Goal: Task Accomplishment & Management: Manage account settings

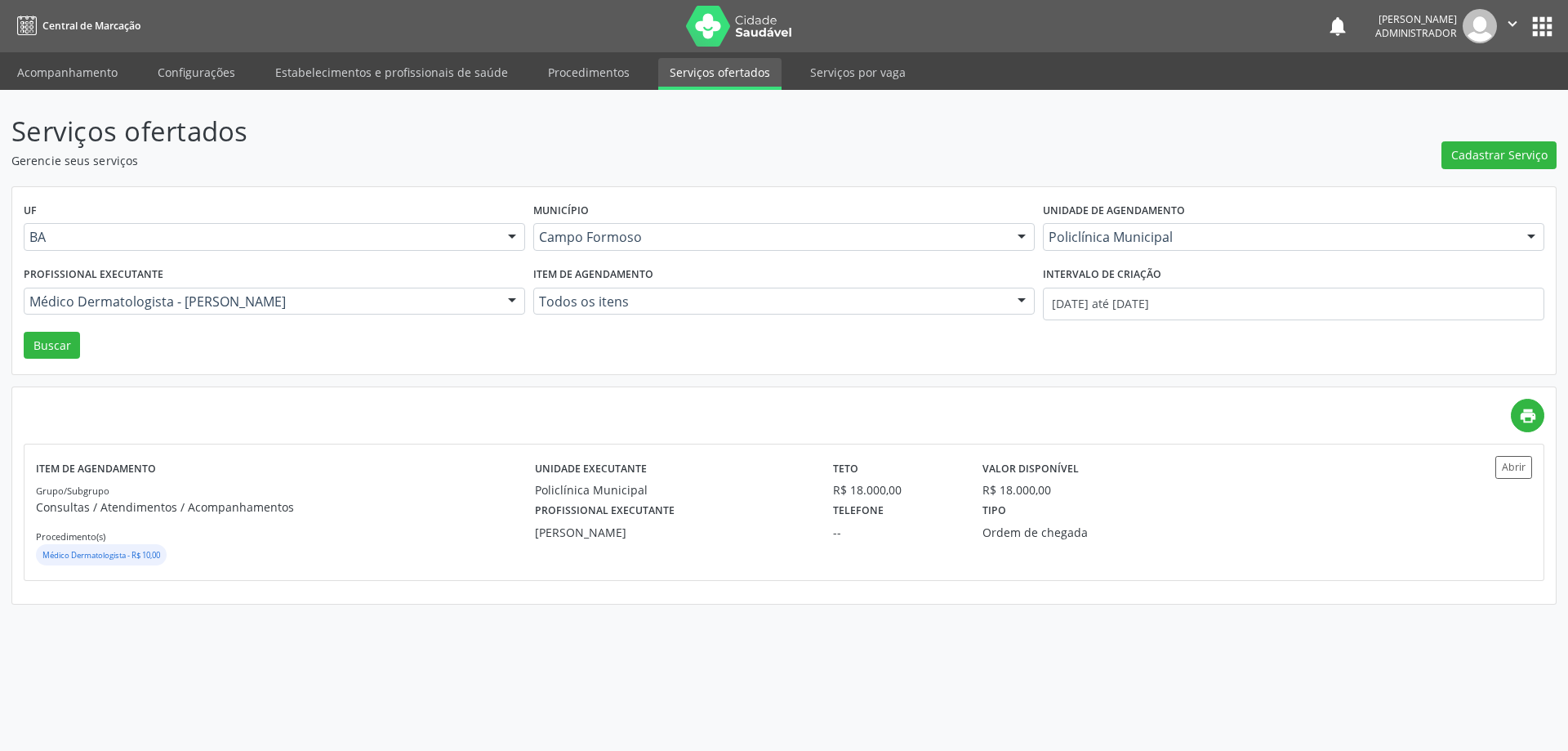
click at [501, 301] on div at bounding box center [512, 303] width 24 height 28
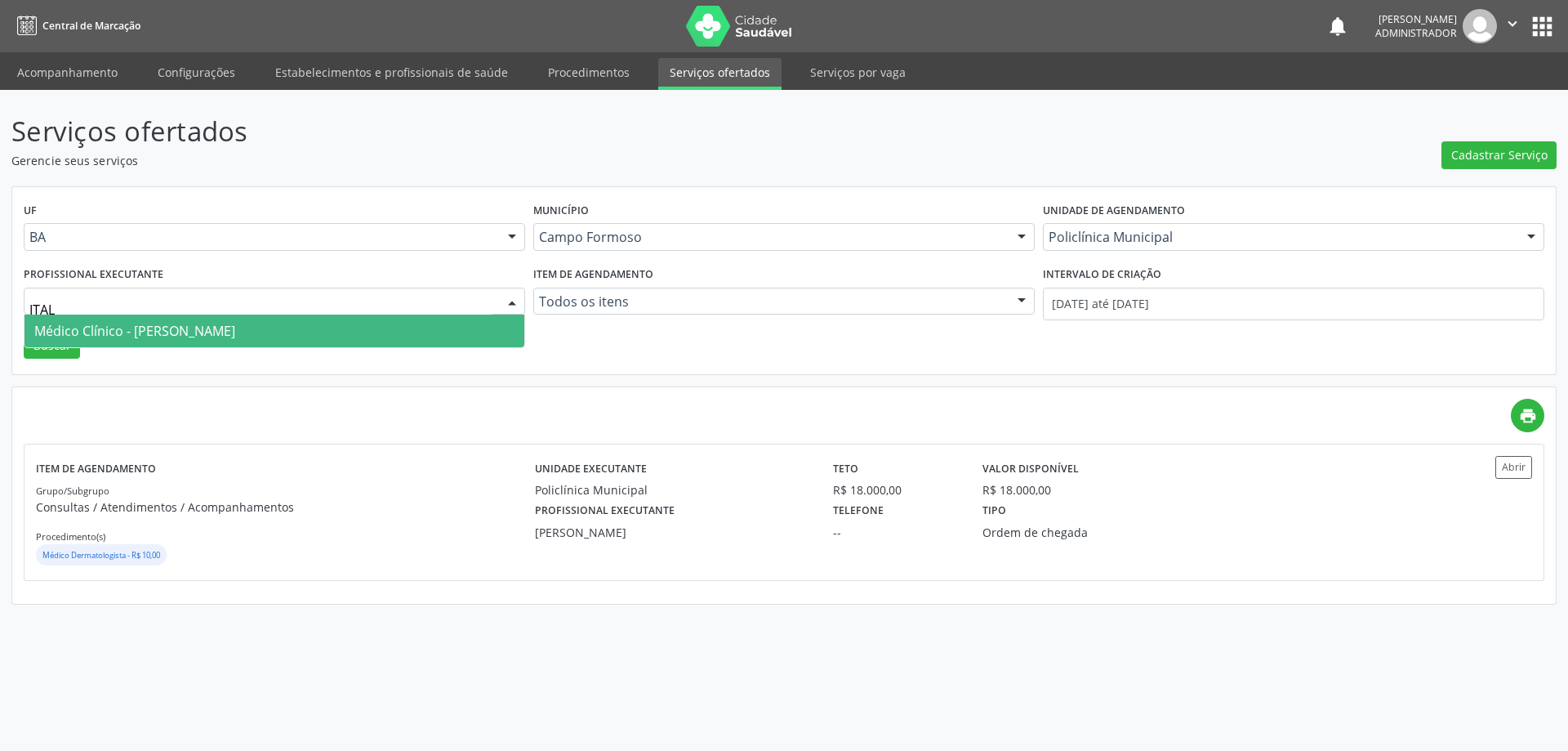
type input "ITALO"
click at [418, 328] on span "Médico Clínico - Italo Goncalves da Silva" at bounding box center [274, 330] width 500 height 33
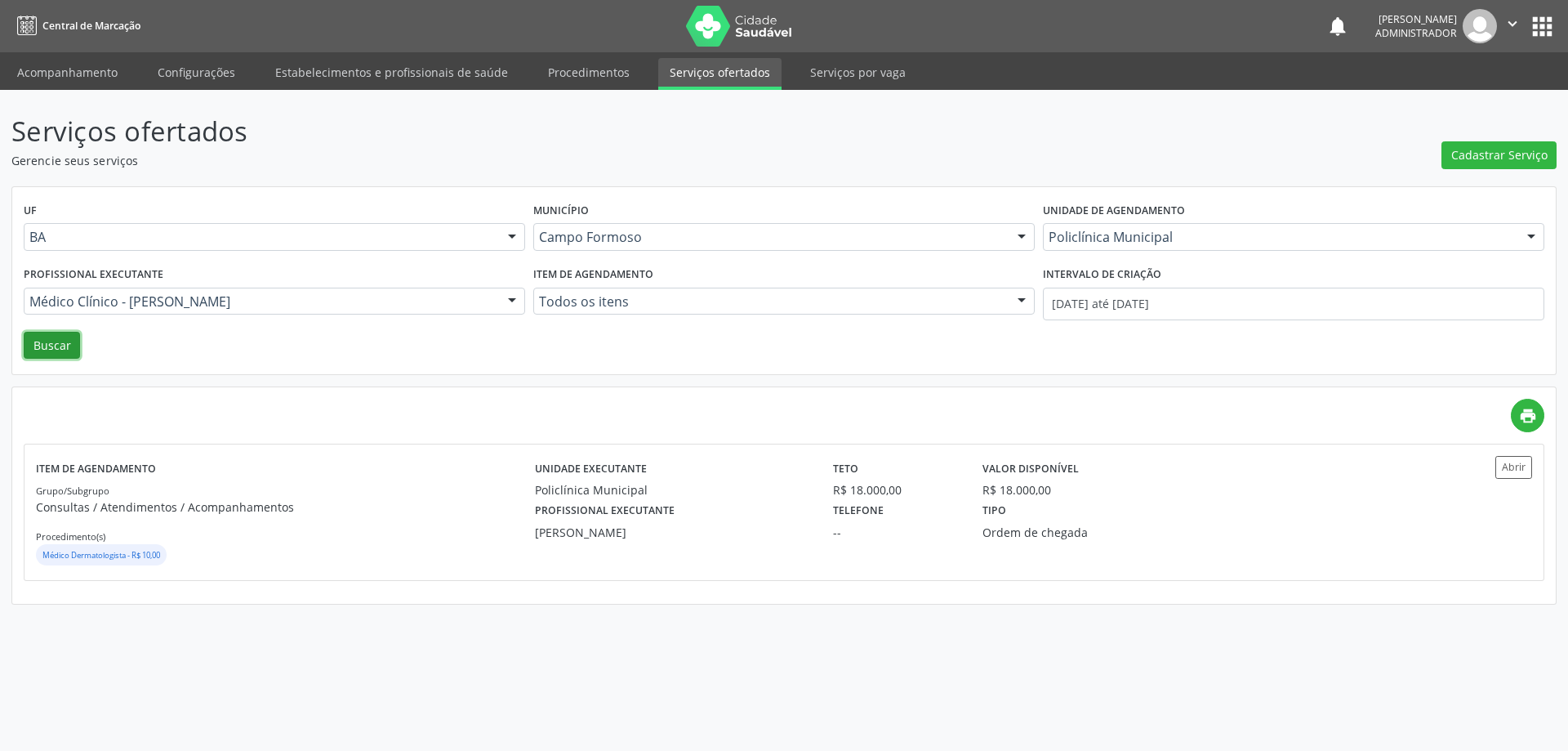
click at [41, 343] on button "Buscar" at bounding box center [52, 346] width 56 height 28
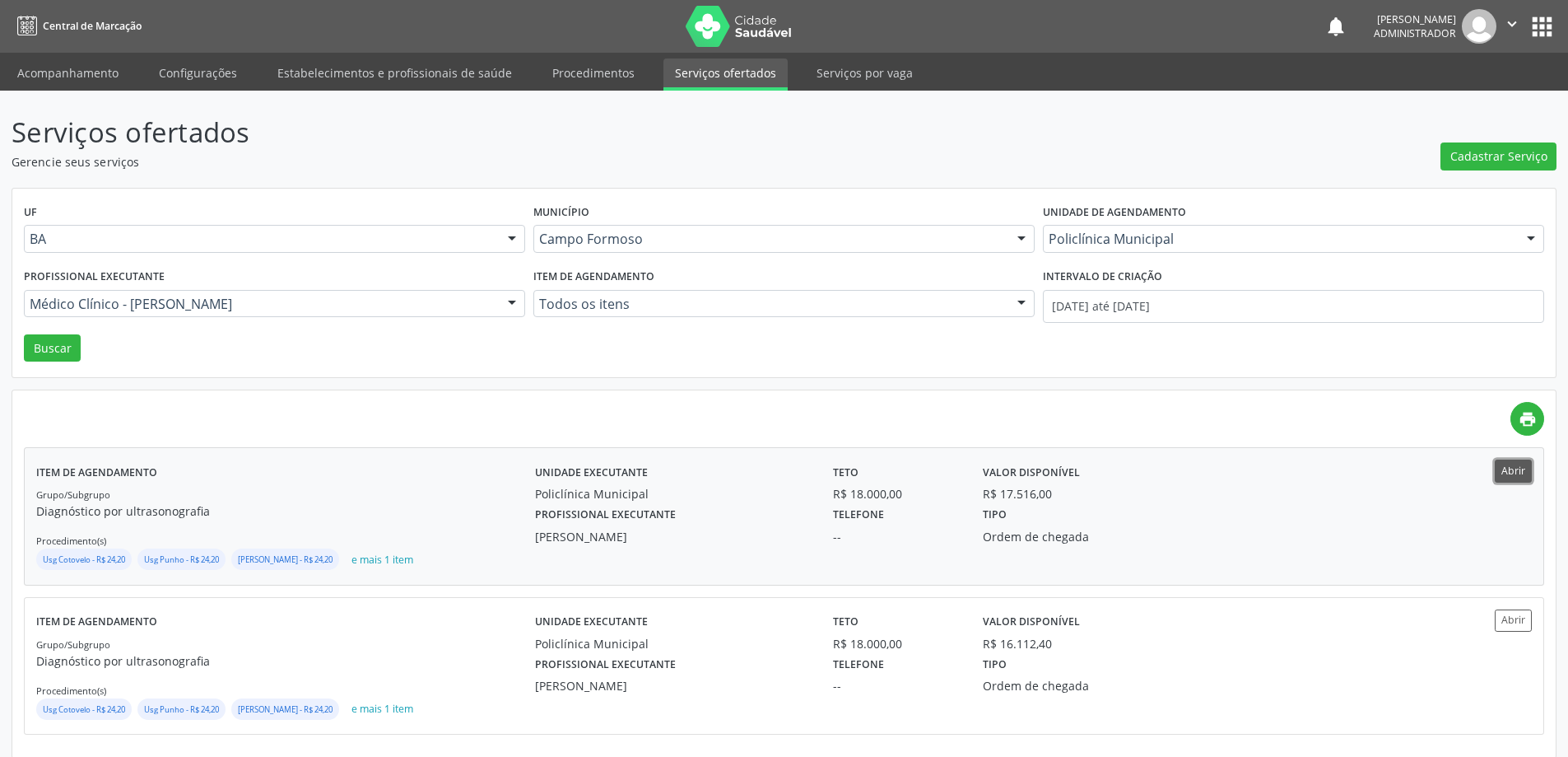
click at [1502, 470] on button "Abrir" at bounding box center [1513, 471] width 37 height 23
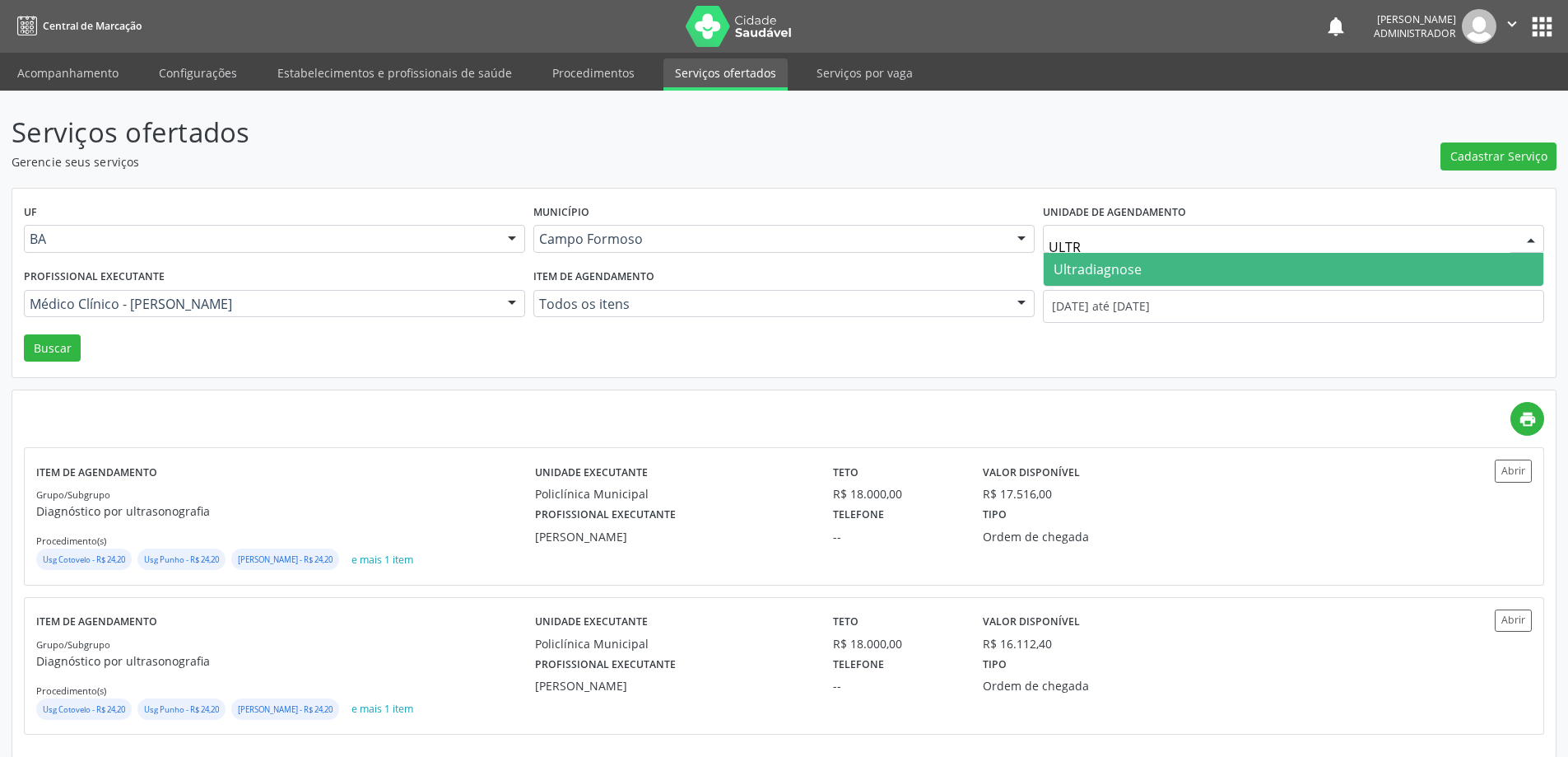
type input "ULTRA"
click at [1154, 260] on span "Ultradiagnose" at bounding box center [1294, 268] width 500 height 33
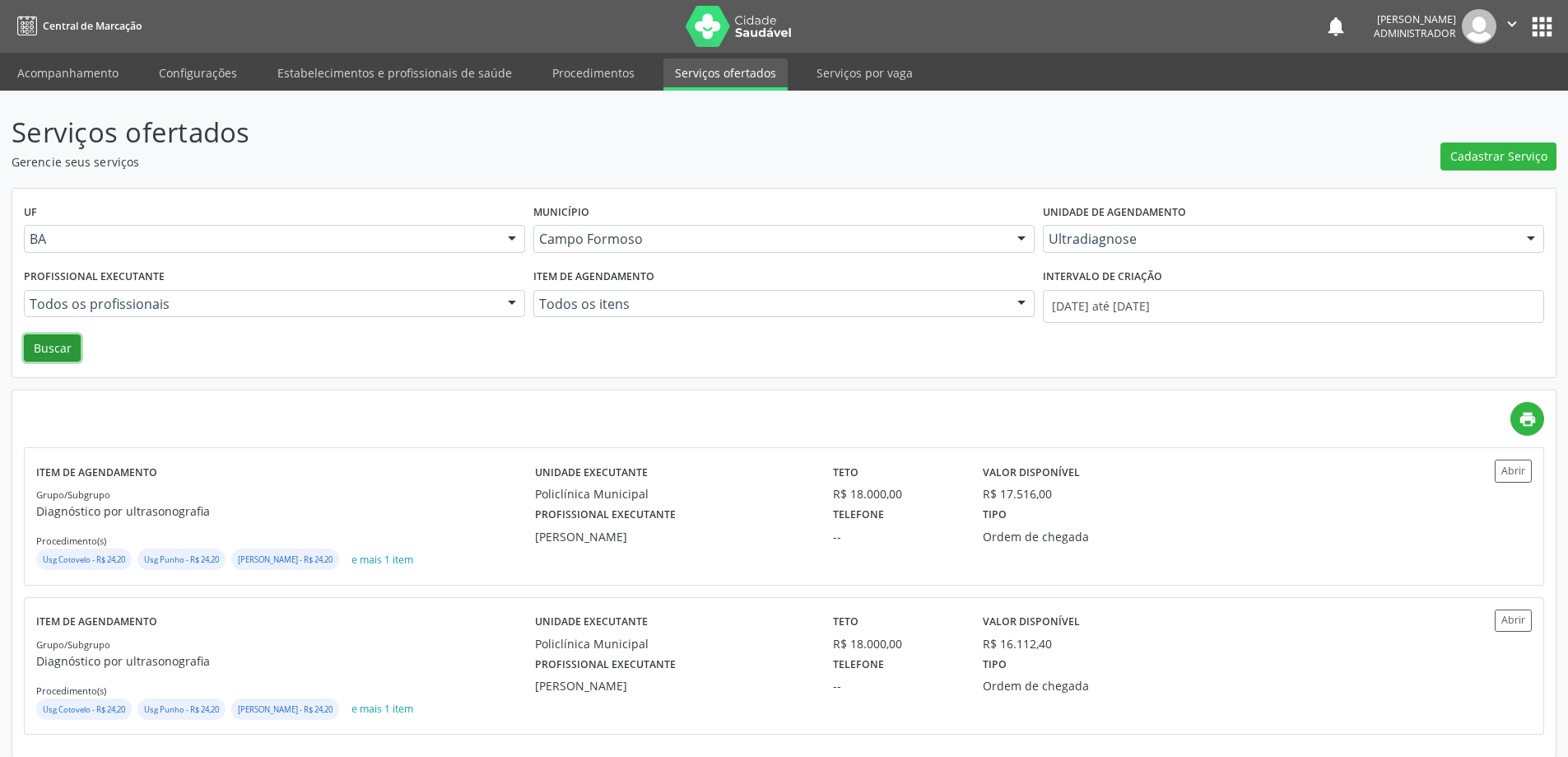
click at [51, 354] on button "Buscar" at bounding box center [52, 349] width 57 height 28
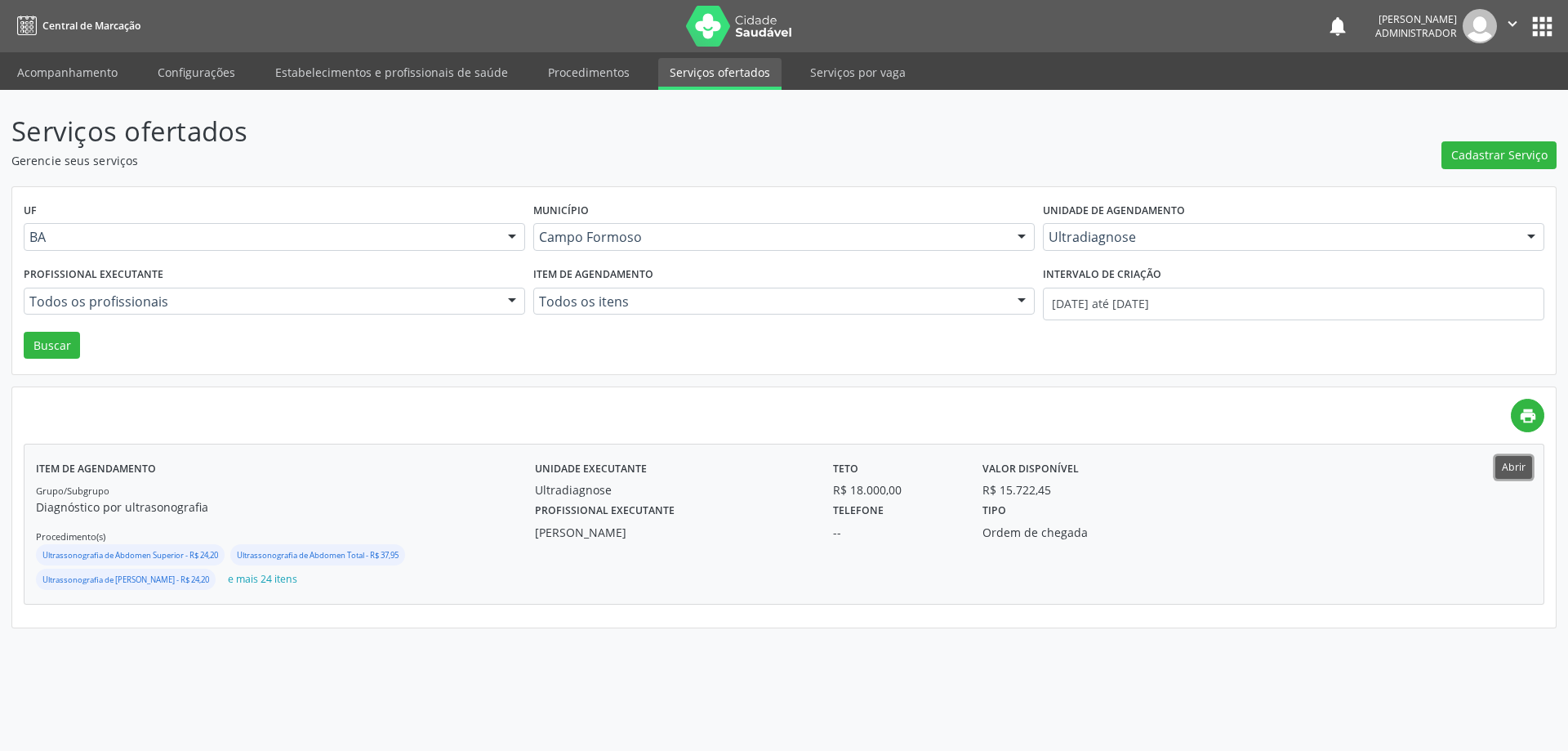
click at [1516, 467] on button "Abrir" at bounding box center [1513, 467] width 37 height 23
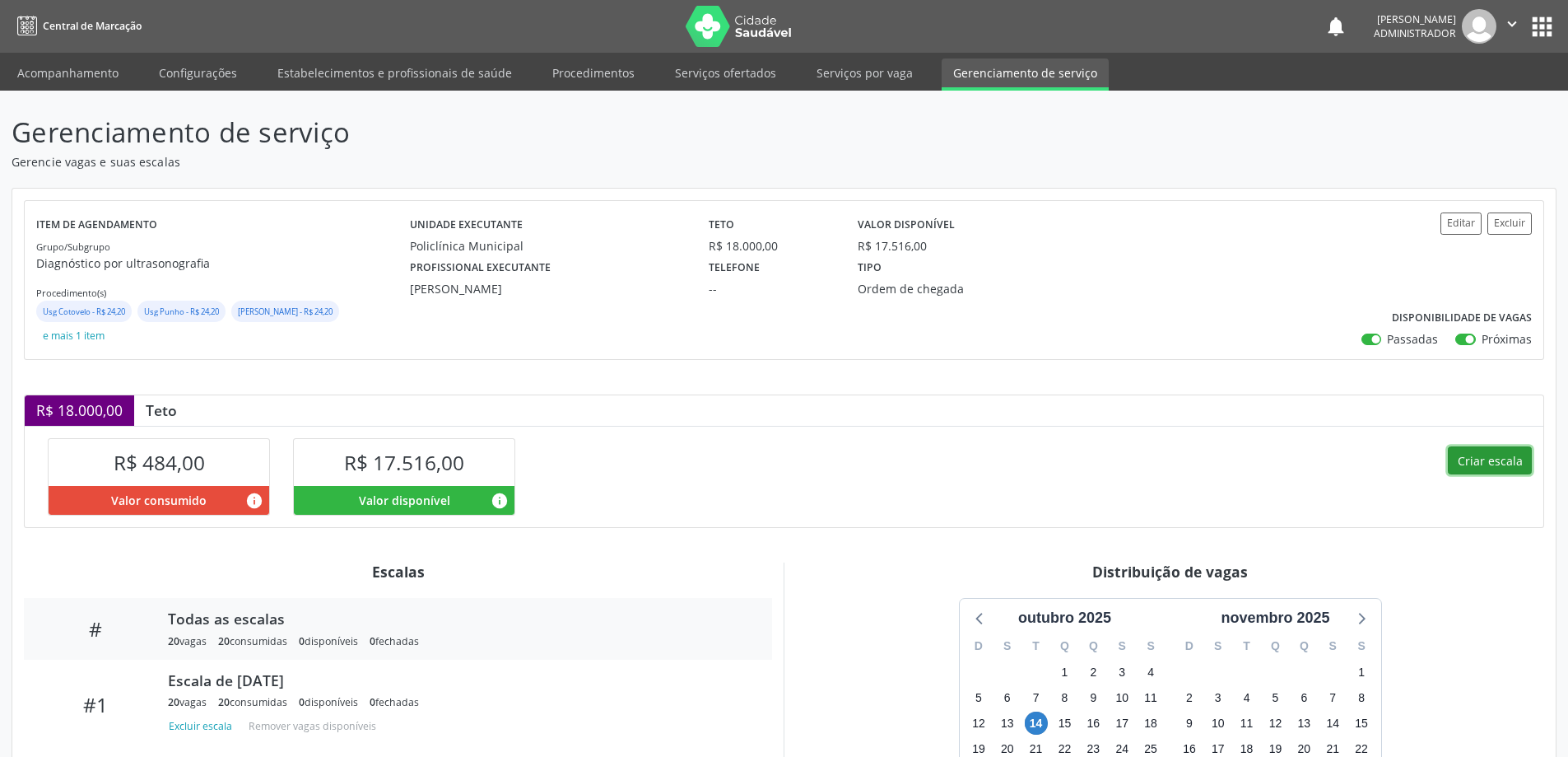
click at [1473, 462] on button "Criar escala" at bounding box center [1490, 460] width 84 height 28
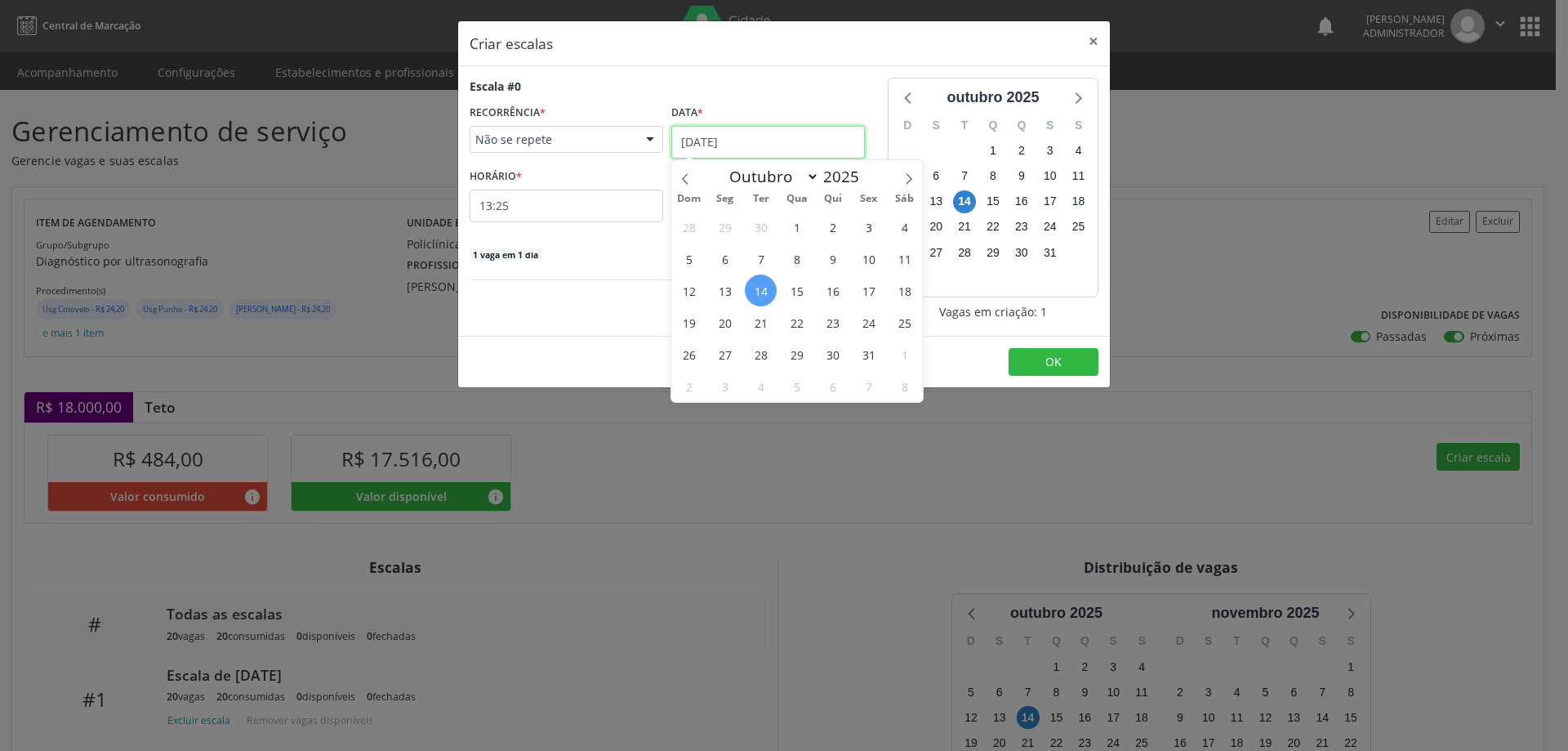
click at [710, 137] on input "[DATE]" at bounding box center [768, 142] width 193 height 33
click at [755, 322] on span "21" at bounding box center [760, 323] width 32 height 32
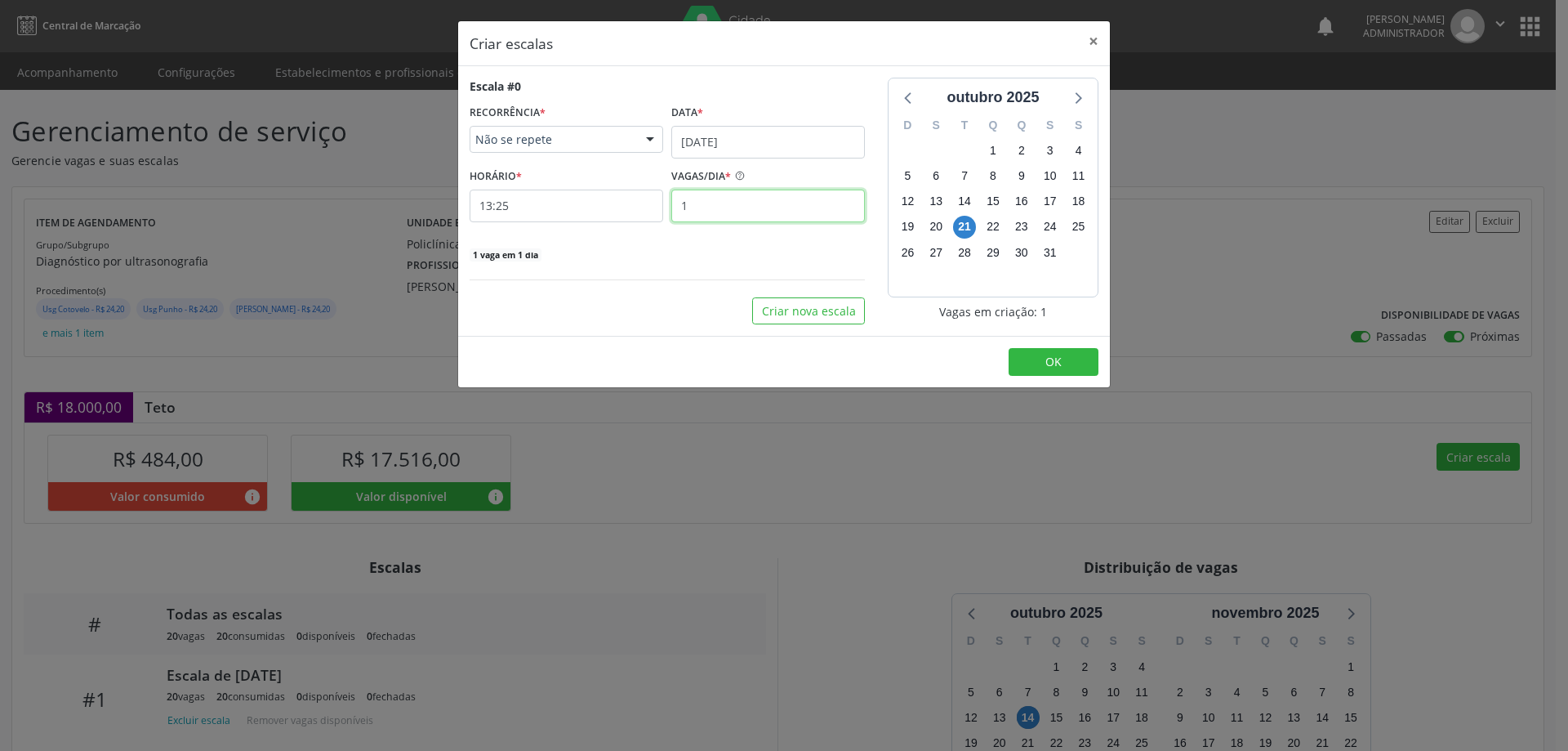
click at [702, 214] on input "1" at bounding box center [768, 205] width 193 height 33
type input "20"
click at [618, 207] on input "13:25" at bounding box center [566, 205] width 193 height 33
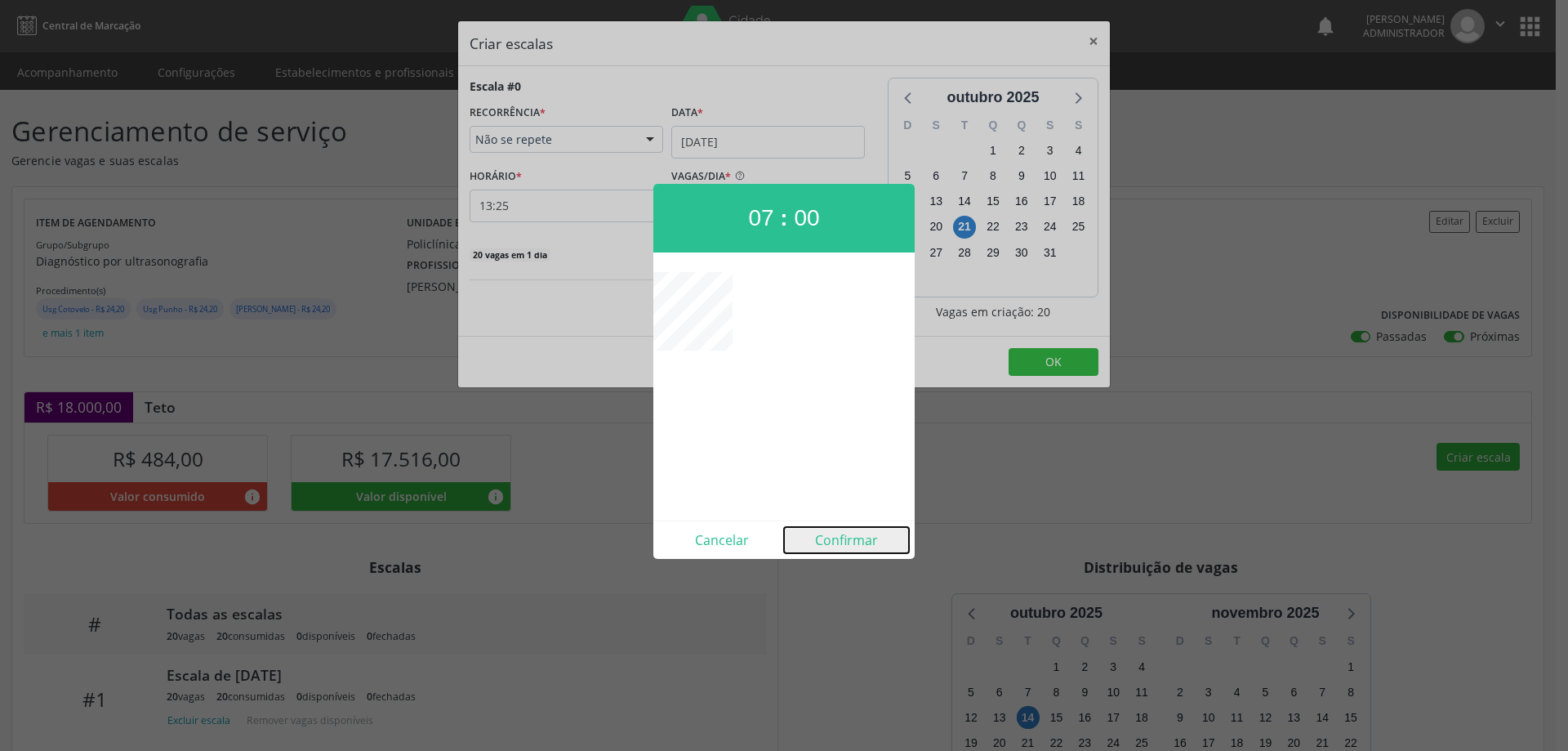
click at [852, 532] on button "Confirmar" at bounding box center [845, 540] width 125 height 26
type input "07:00"
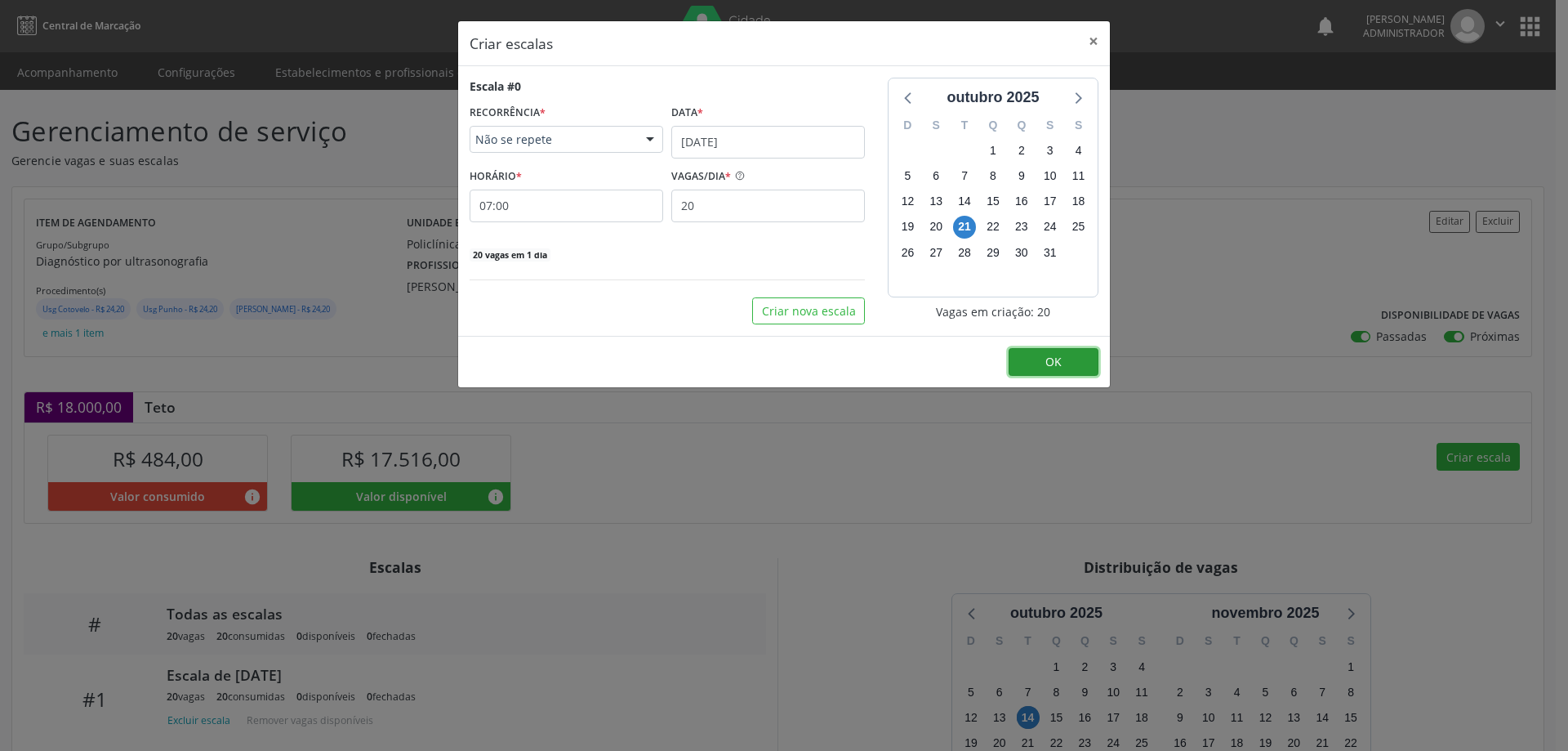
click at [1043, 364] on button "OK" at bounding box center [1053, 362] width 90 height 28
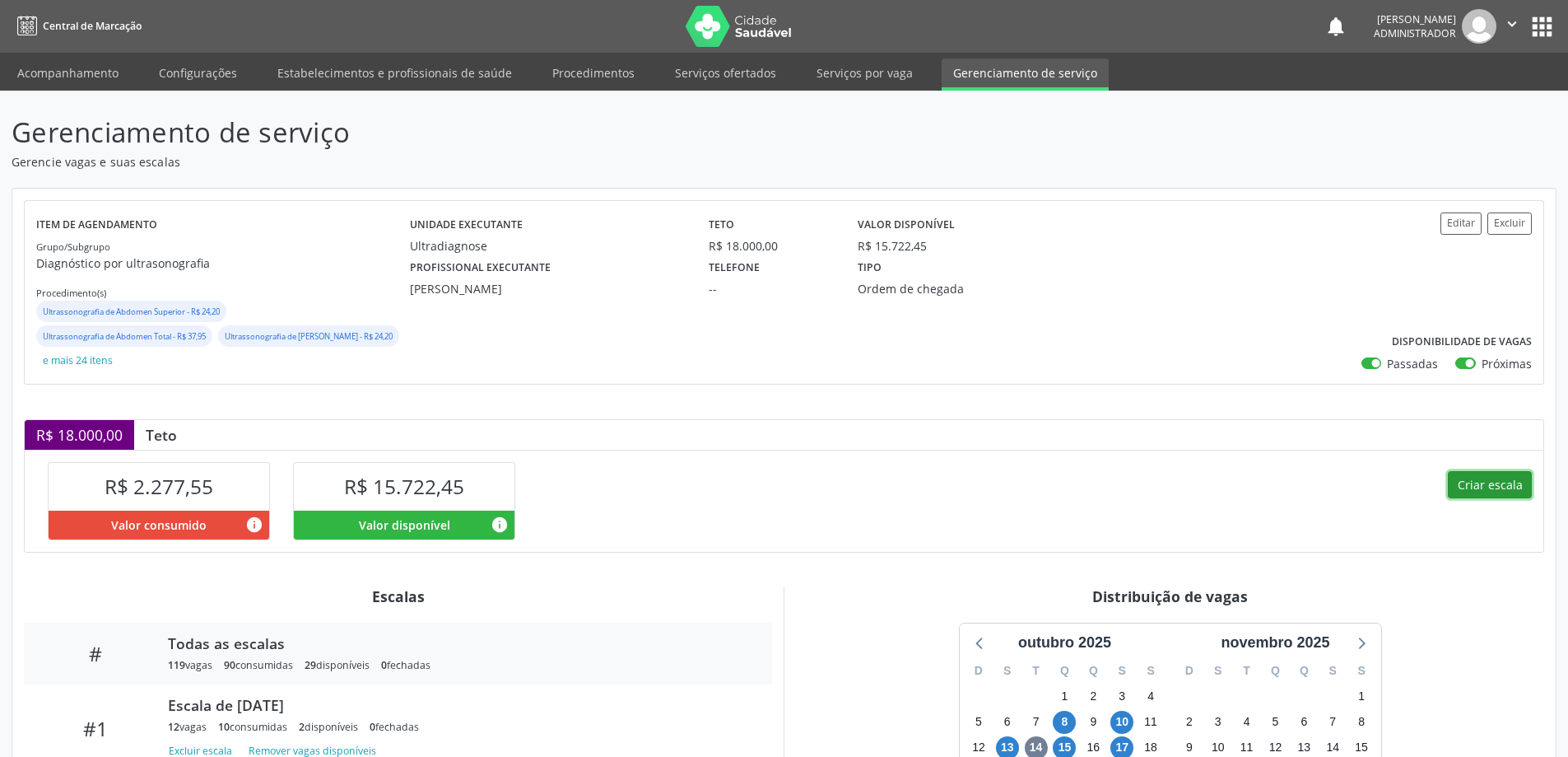
click at [1481, 477] on button "Criar escala" at bounding box center [1490, 485] width 84 height 28
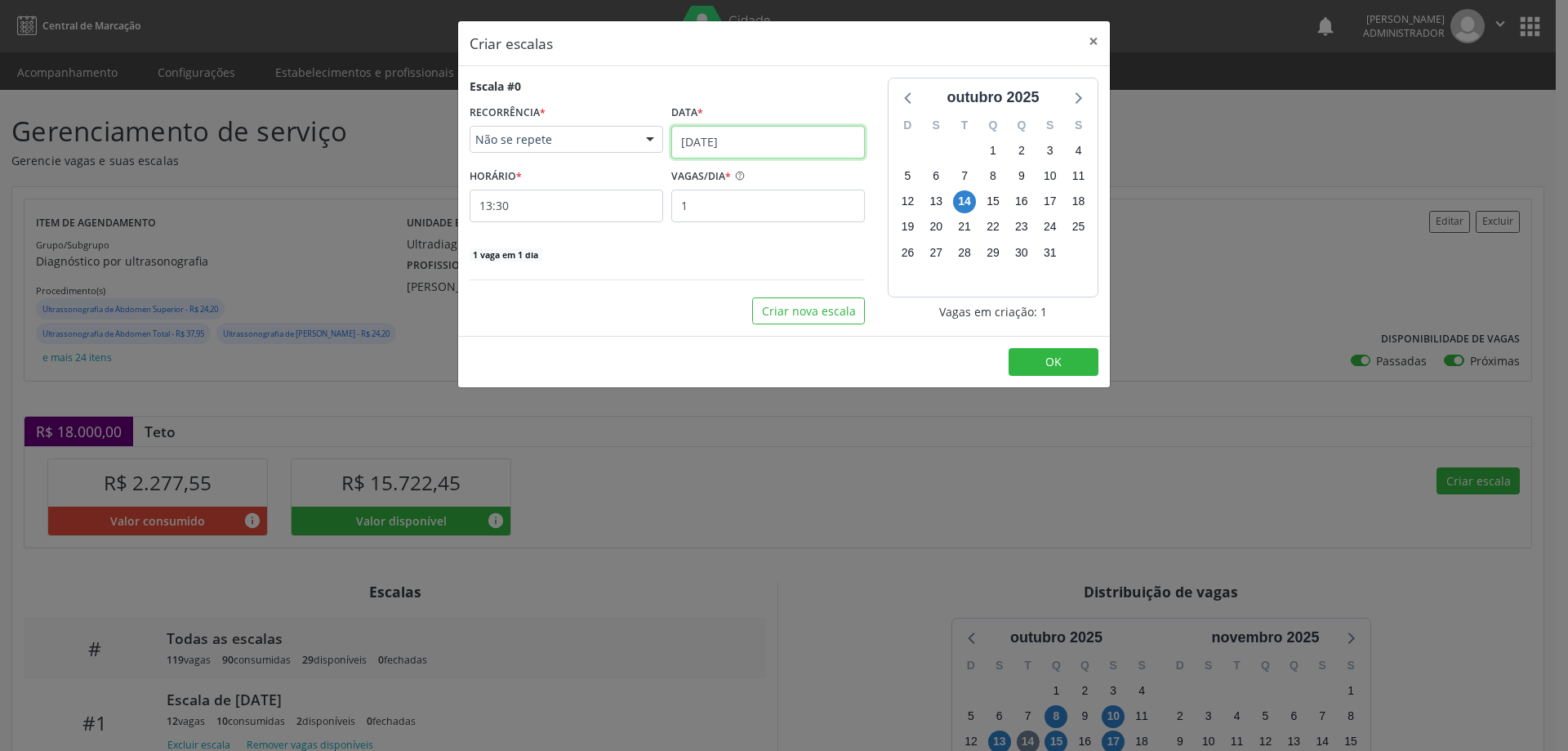
click at [717, 141] on input "[DATE]" at bounding box center [768, 142] width 193 height 33
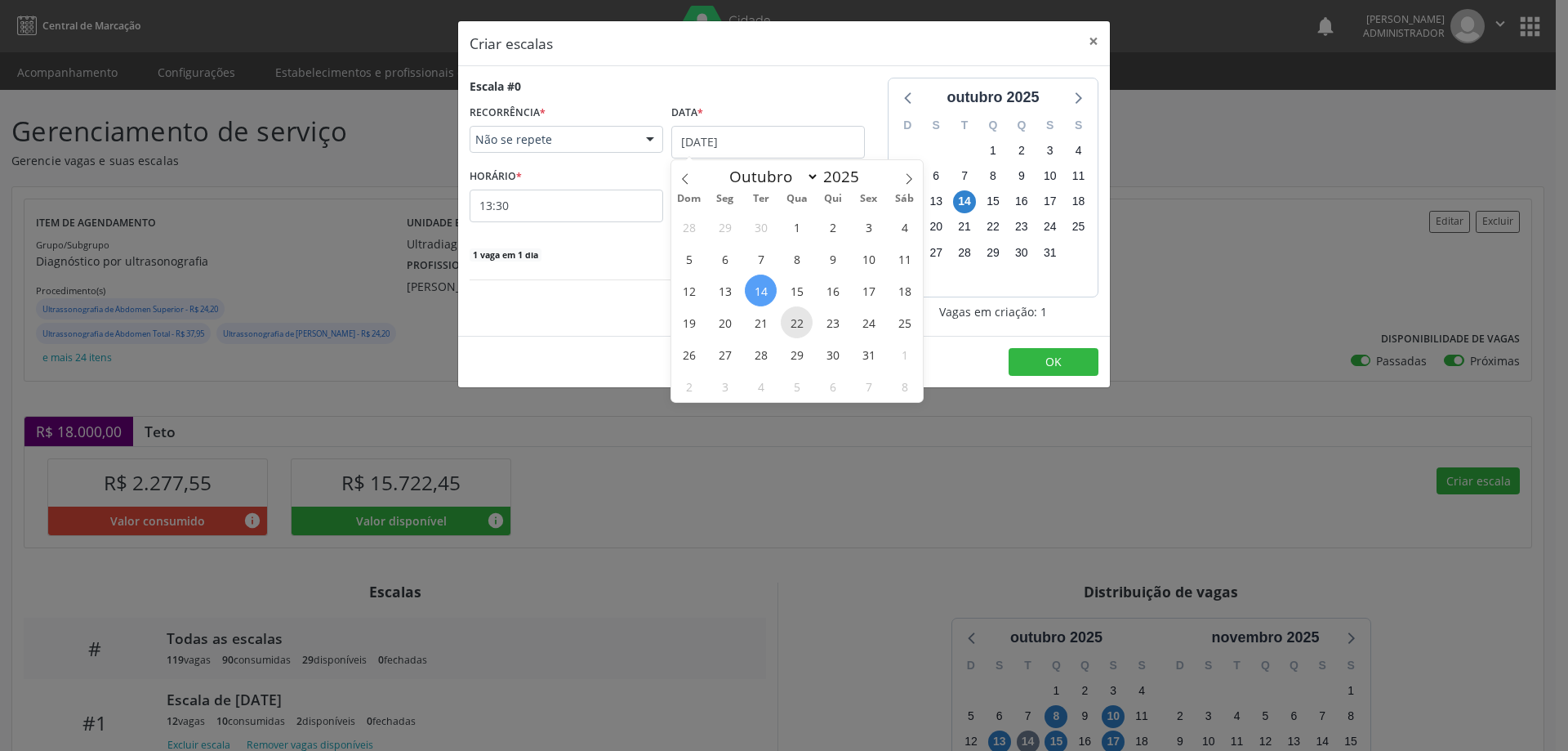
click at [800, 326] on span "22" at bounding box center [797, 323] width 32 height 32
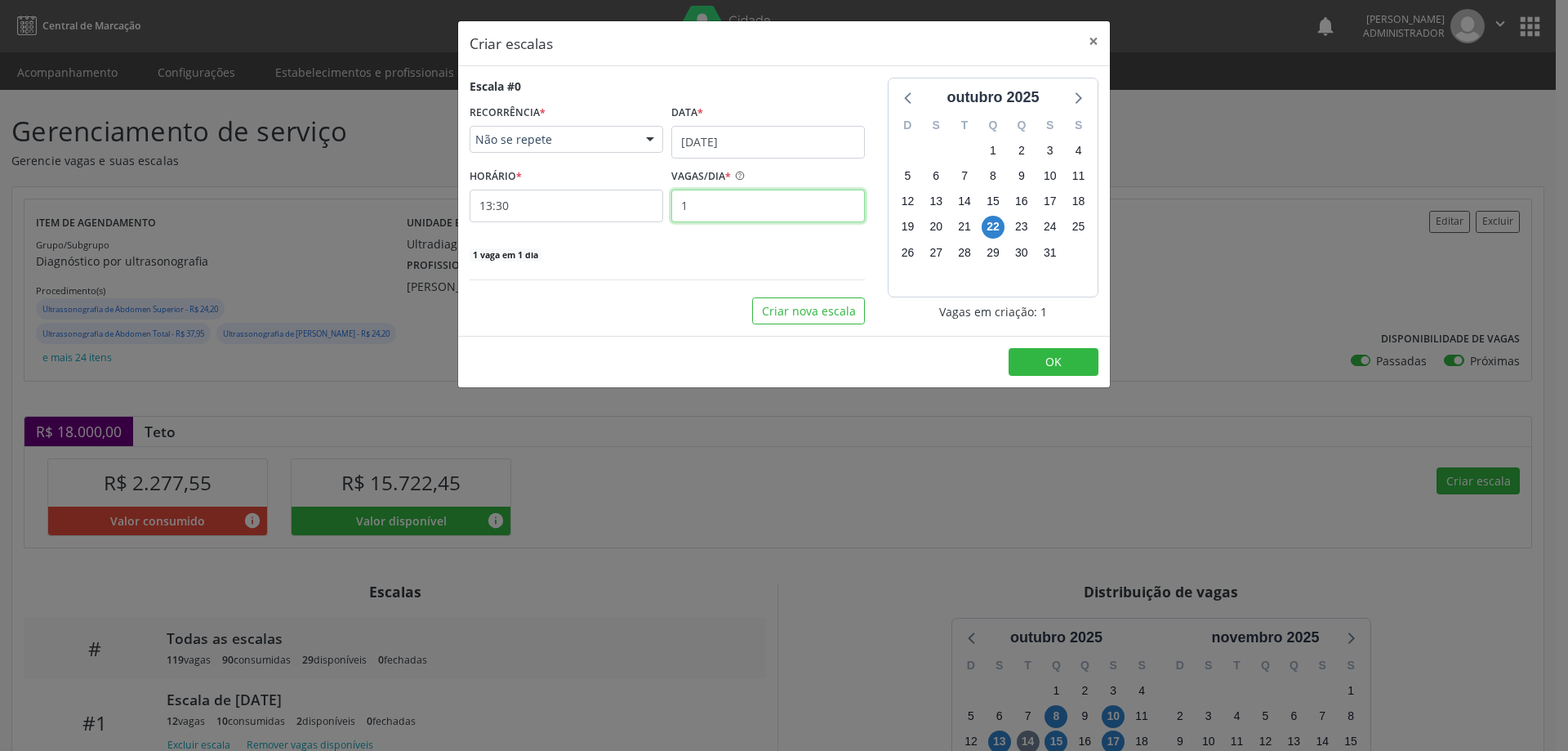
click at [722, 203] on input "1" at bounding box center [768, 205] width 193 height 33
type input "12"
click at [583, 208] on input "13:30" at bounding box center [566, 205] width 193 height 33
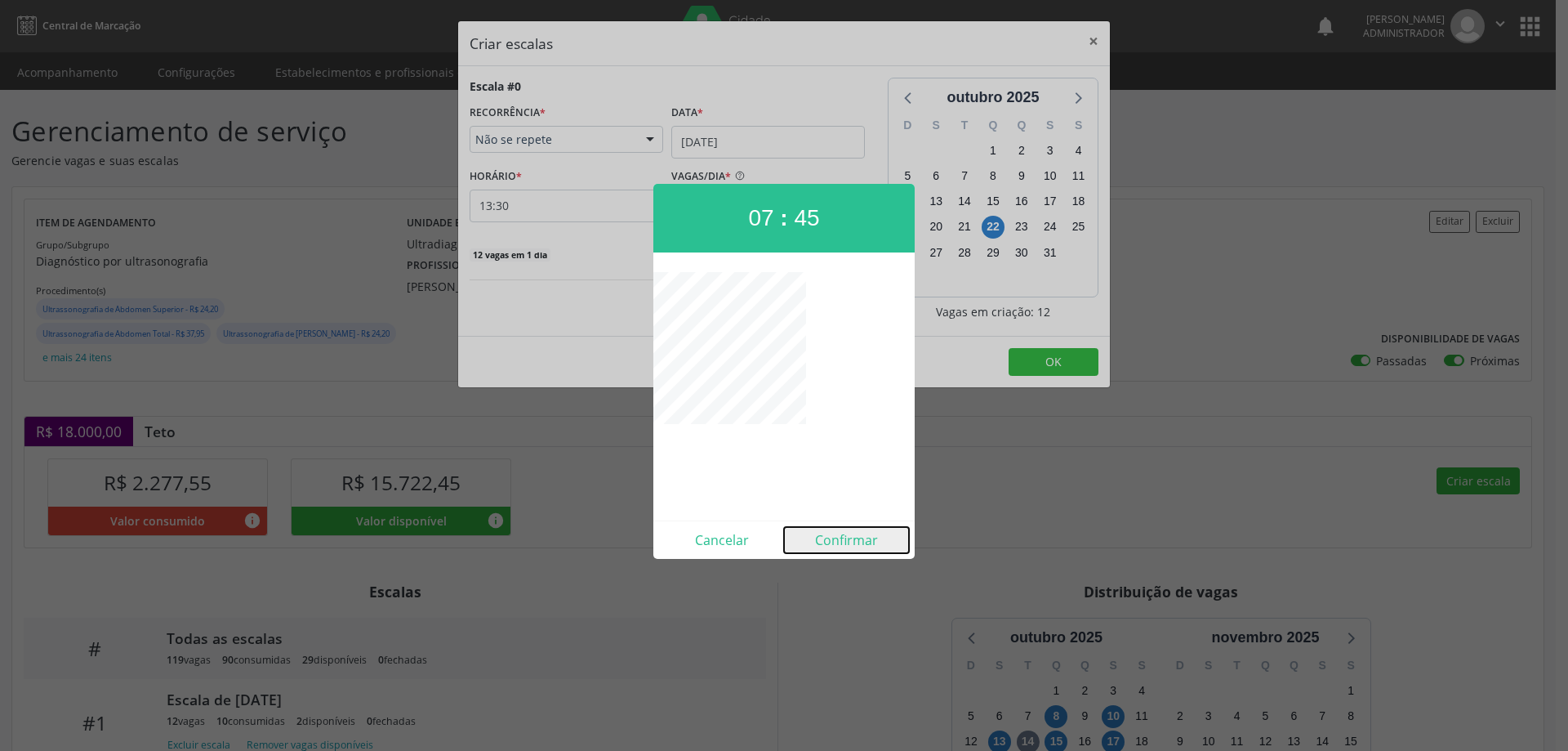
click at [866, 538] on button "Confirmar" at bounding box center [845, 540] width 125 height 26
type input "07:45"
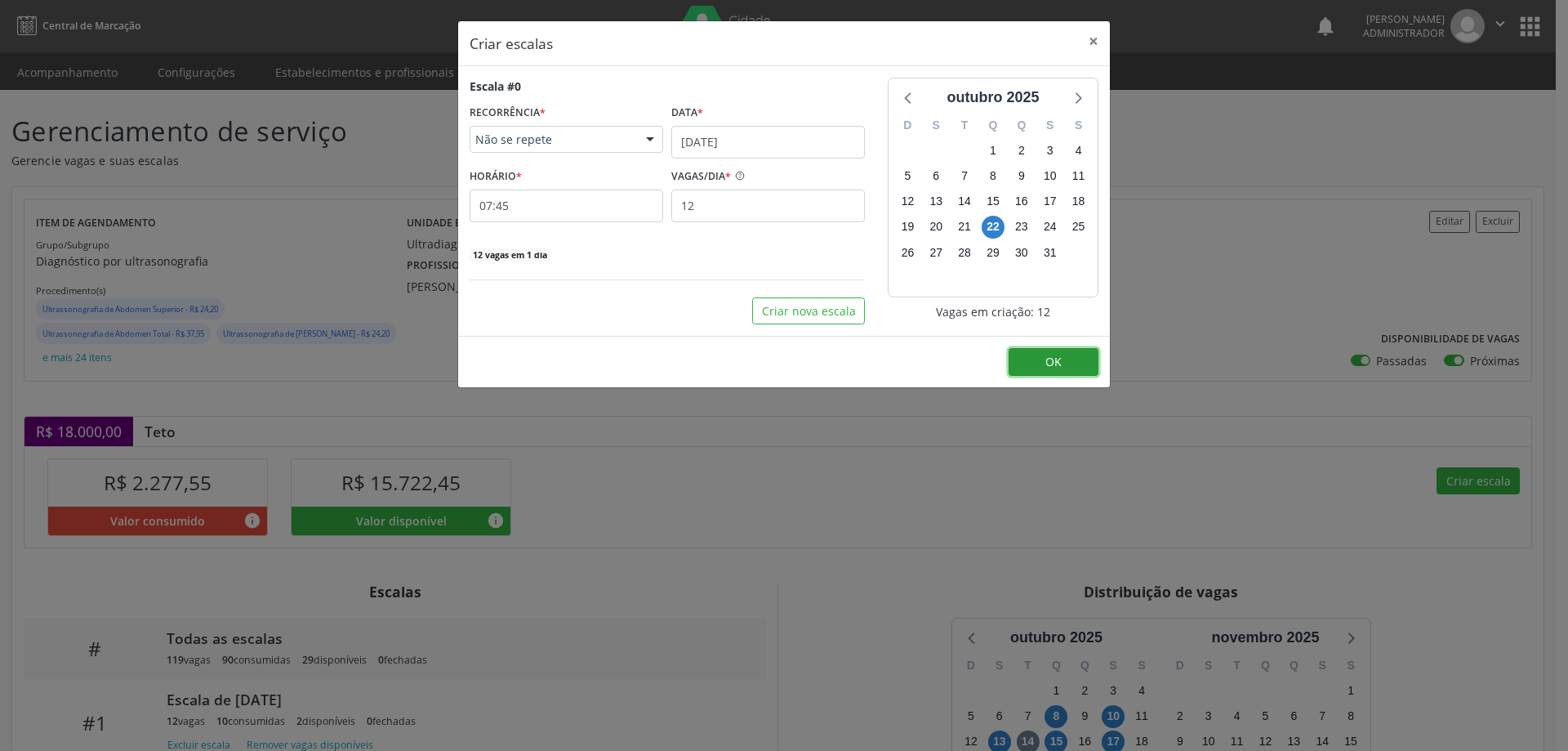
click at [1061, 364] on span "OK" at bounding box center [1053, 361] width 16 height 16
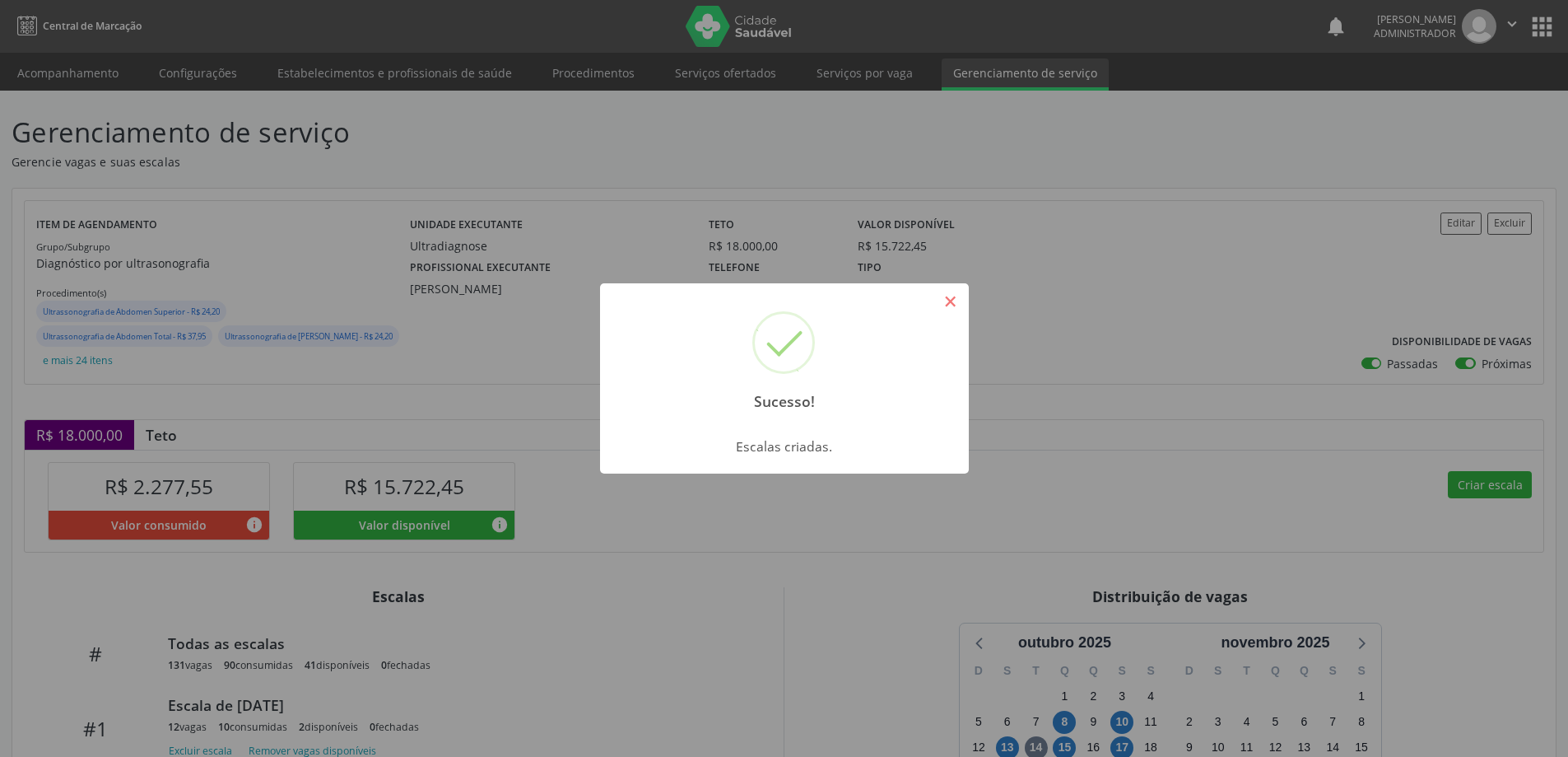
click at [943, 299] on button "×" at bounding box center [951, 301] width 28 height 28
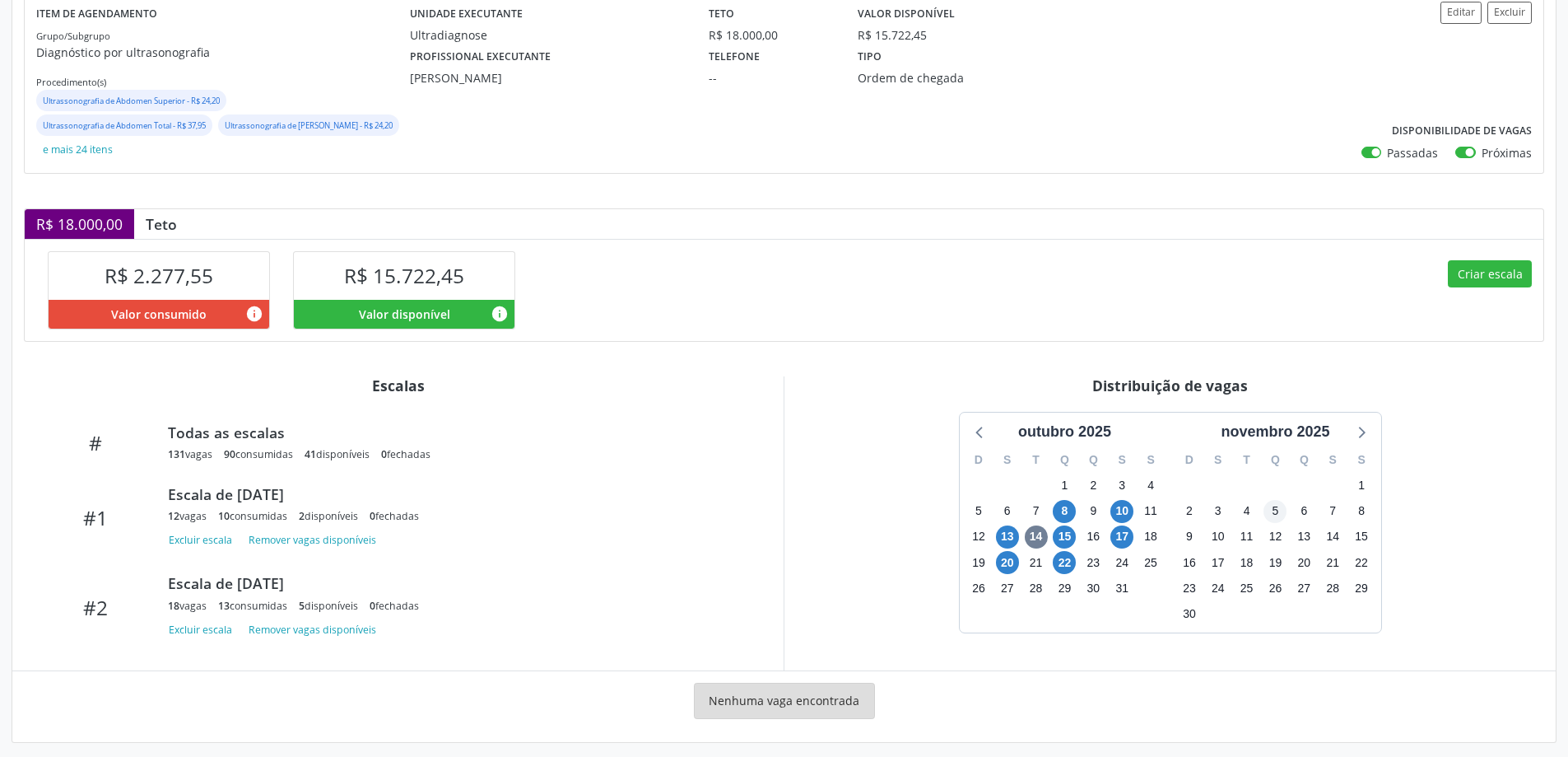
scroll to position [221, 0]
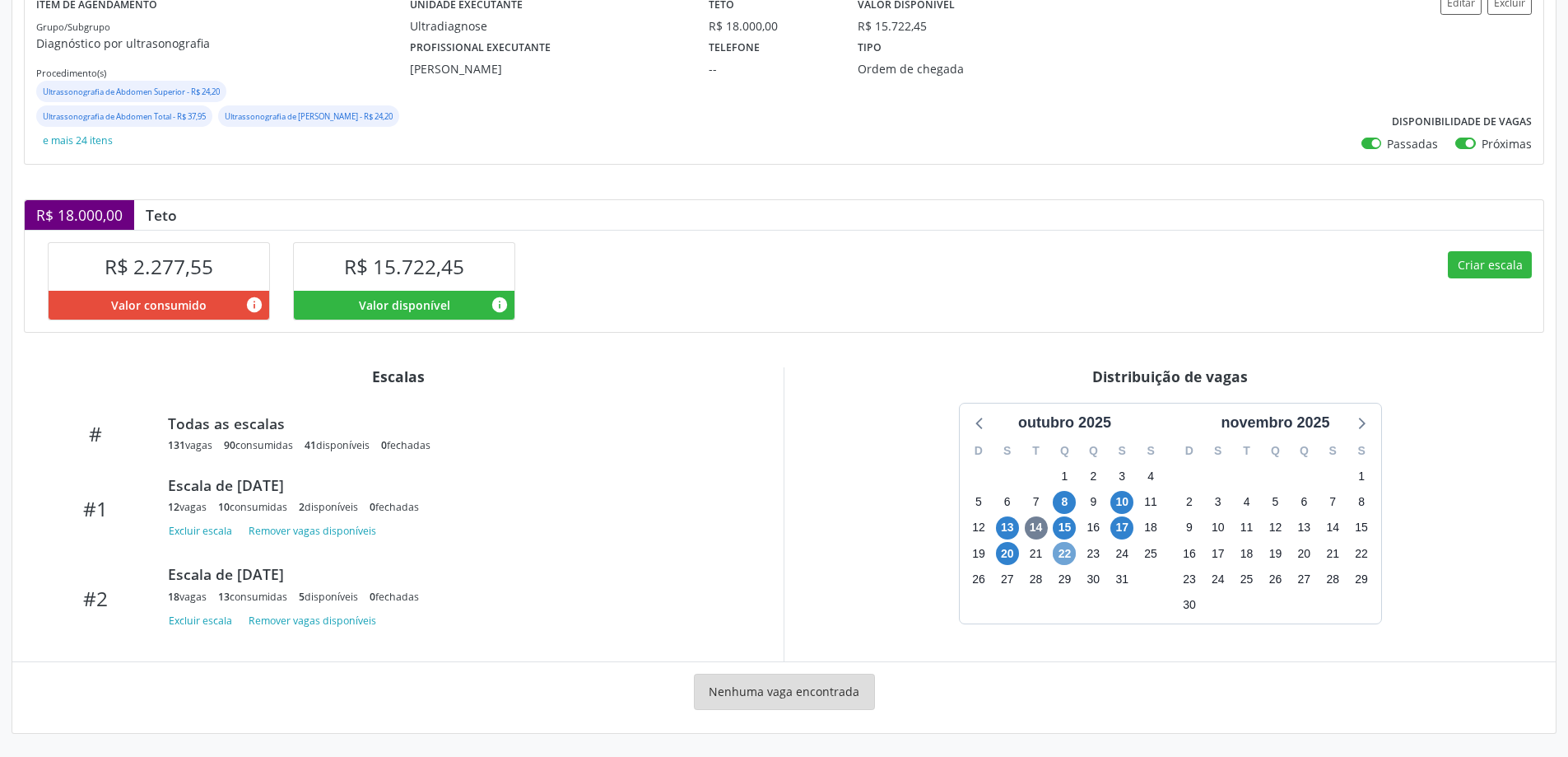
click at [1063, 553] on span "22" at bounding box center [1064, 553] width 23 height 23
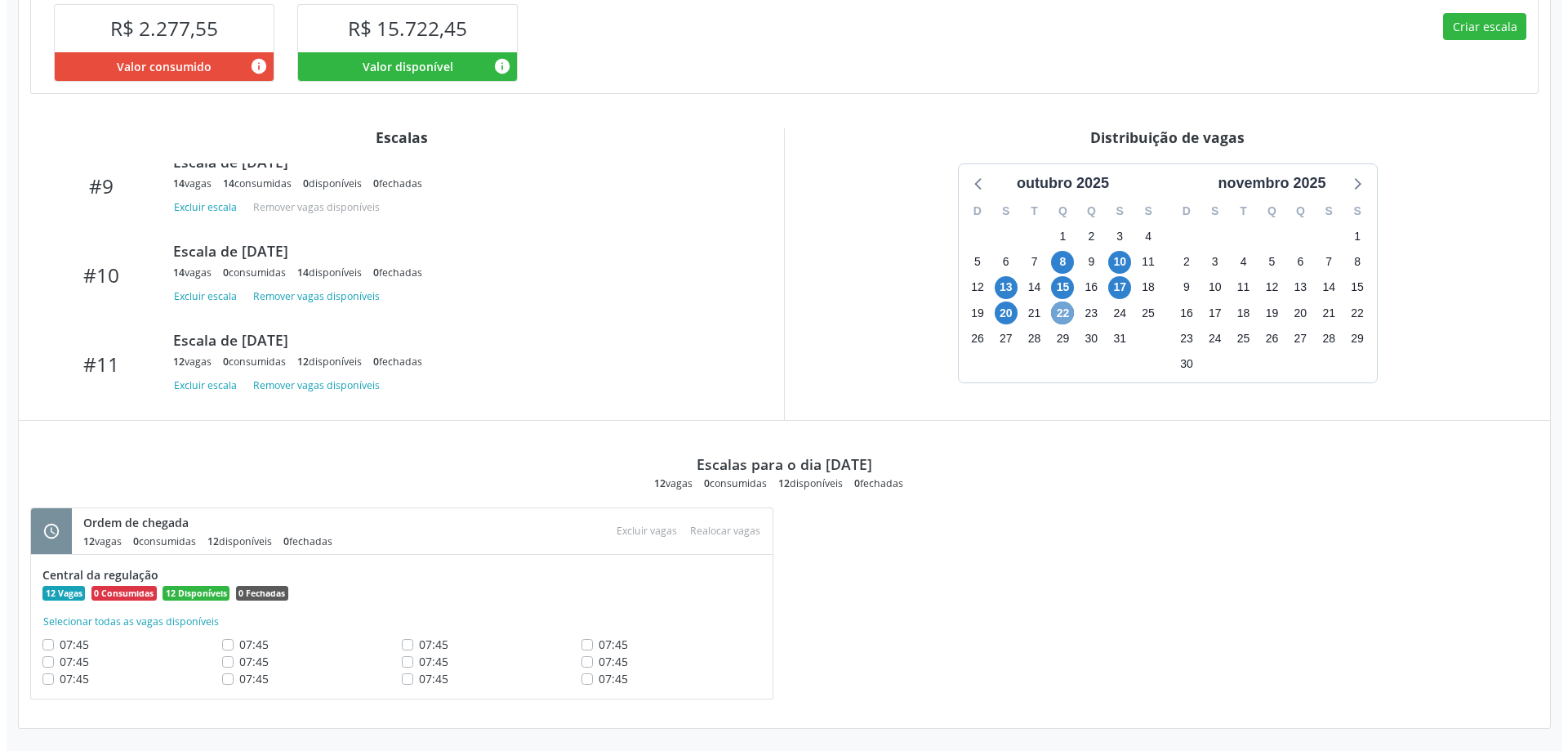
scroll to position [457, 0]
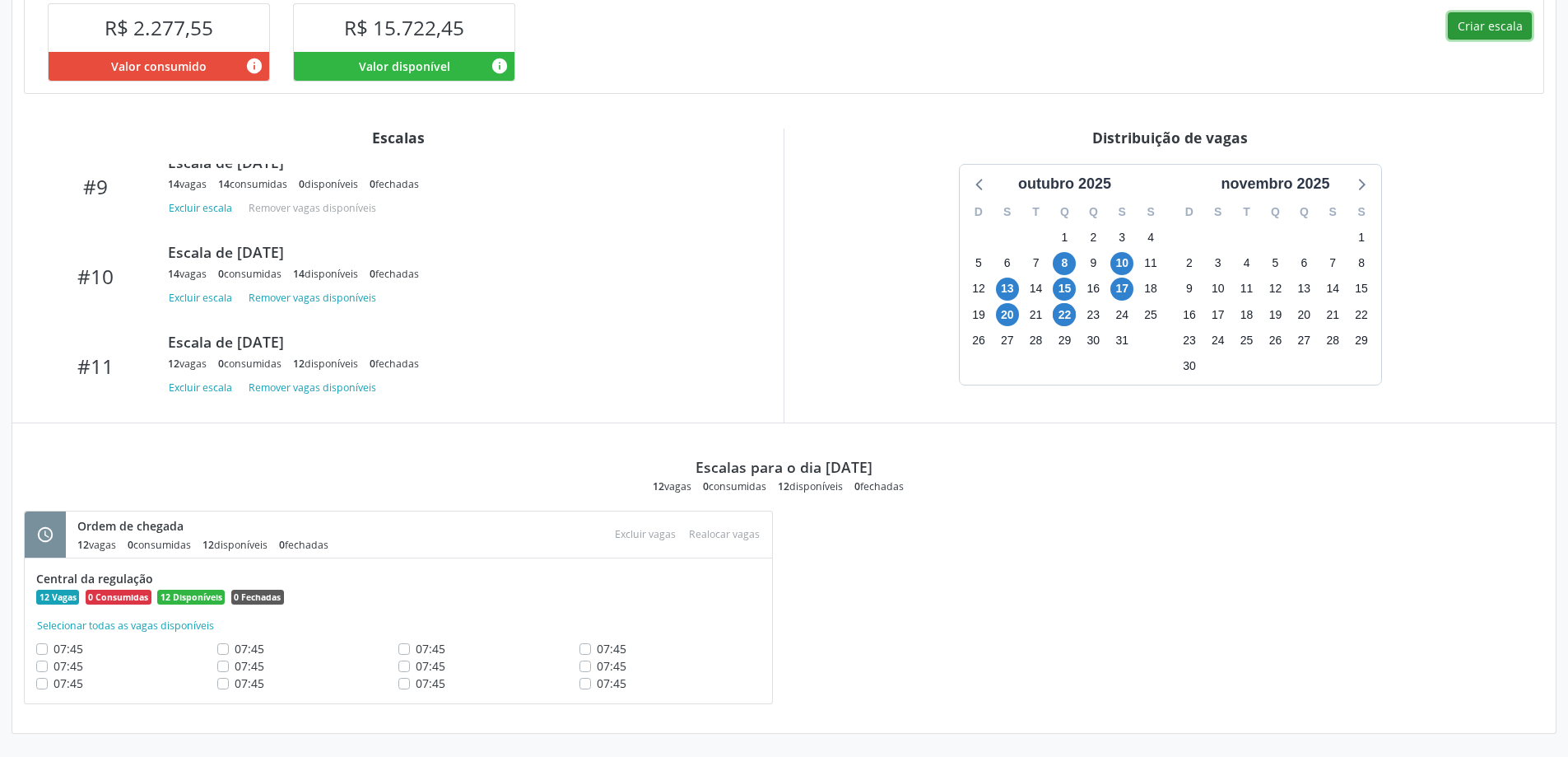
click at [1482, 25] on button "Criar escala" at bounding box center [1490, 26] width 84 height 28
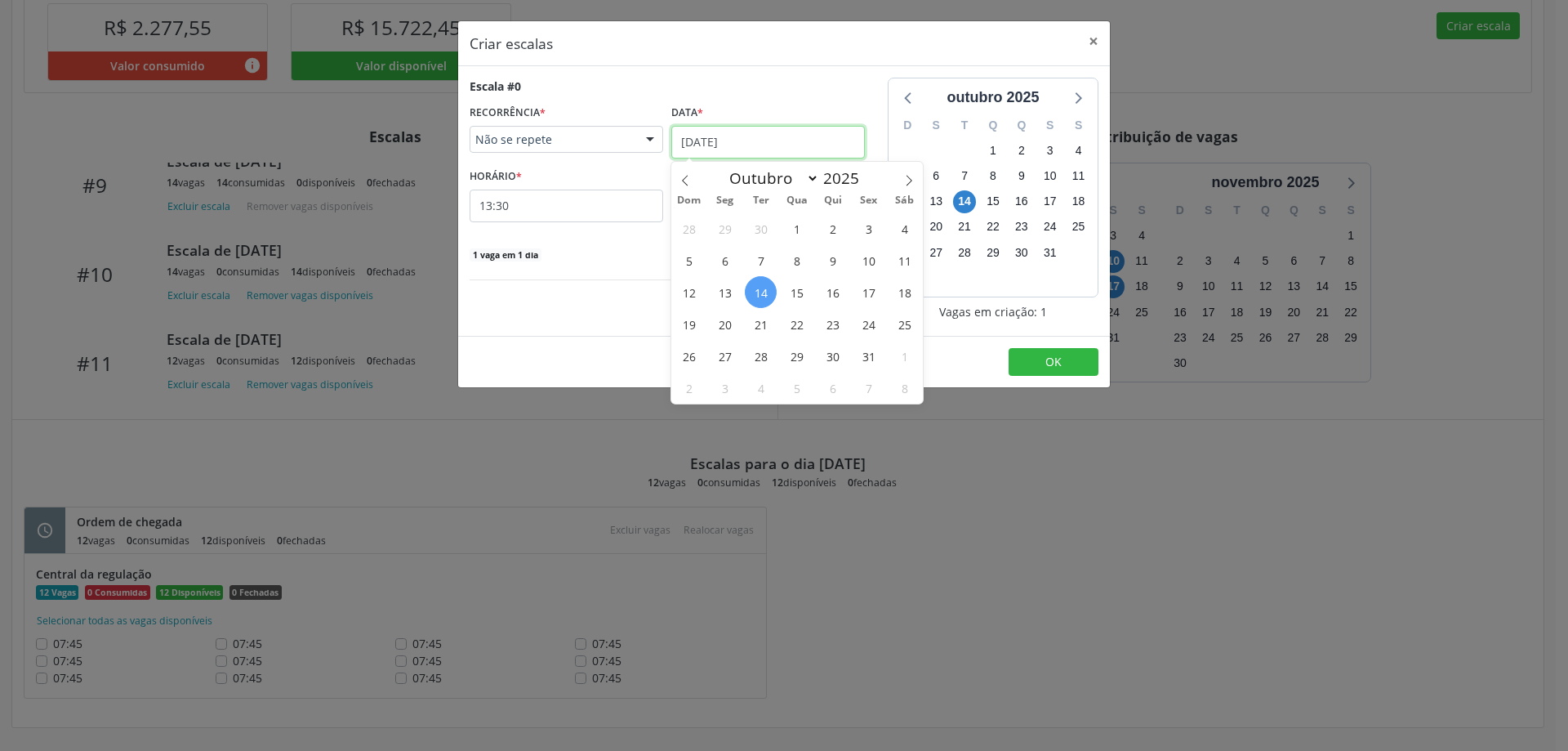
click at [736, 136] on input "[DATE]" at bounding box center [768, 142] width 193 height 33
click at [801, 326] on span "22" at bounding box center [797, 323] width 32 height 32
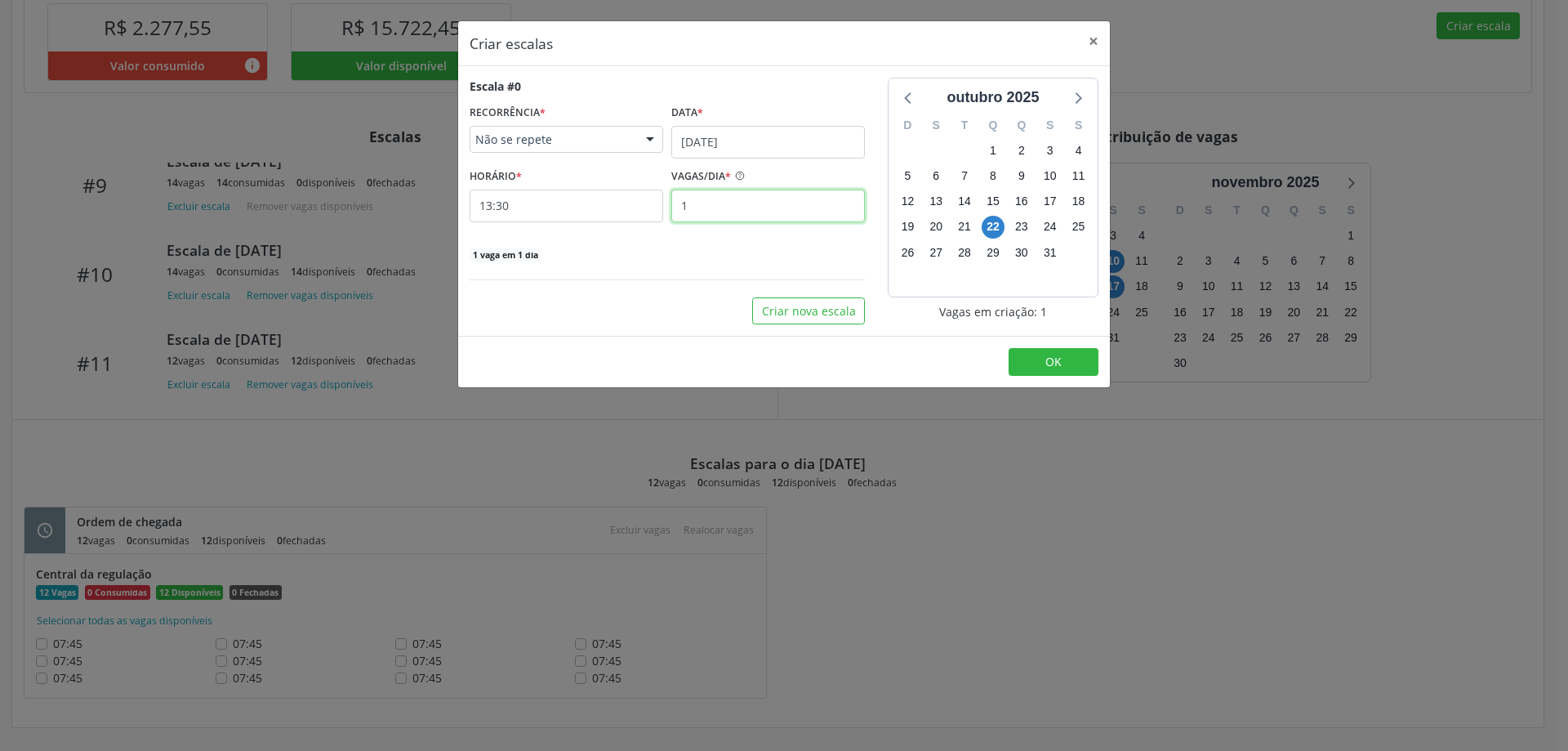
click at [709, 211] on input "1" at bounding box center [768, 205] width 193 height 33
type input "18"
click at [624, 203] on input "13:30" at bounding box center [566, 205] width 193 height 33
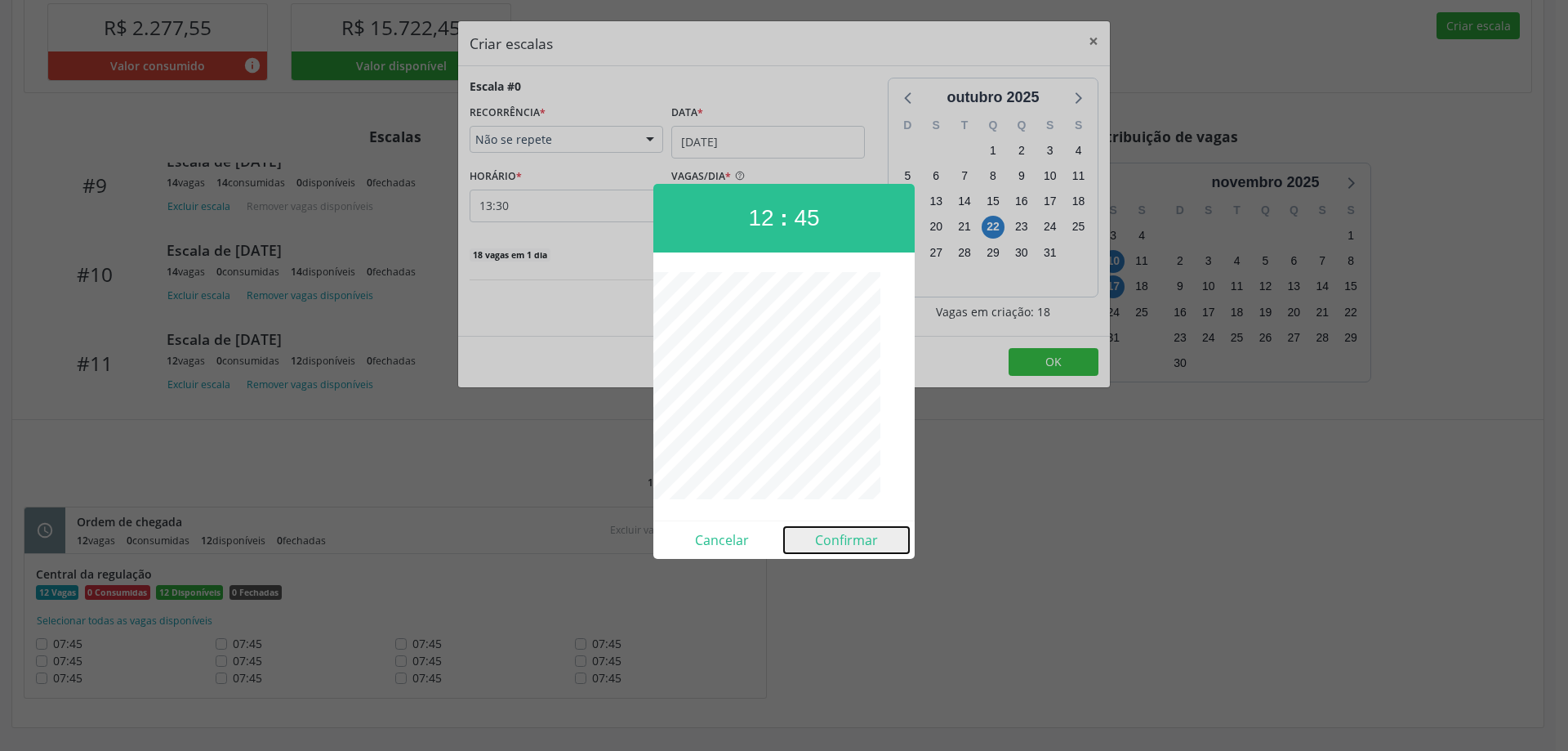
click at [863, 547] on button "Confirmar" at bounding box center [845, 540] width 125 height 26
type input "12:45"
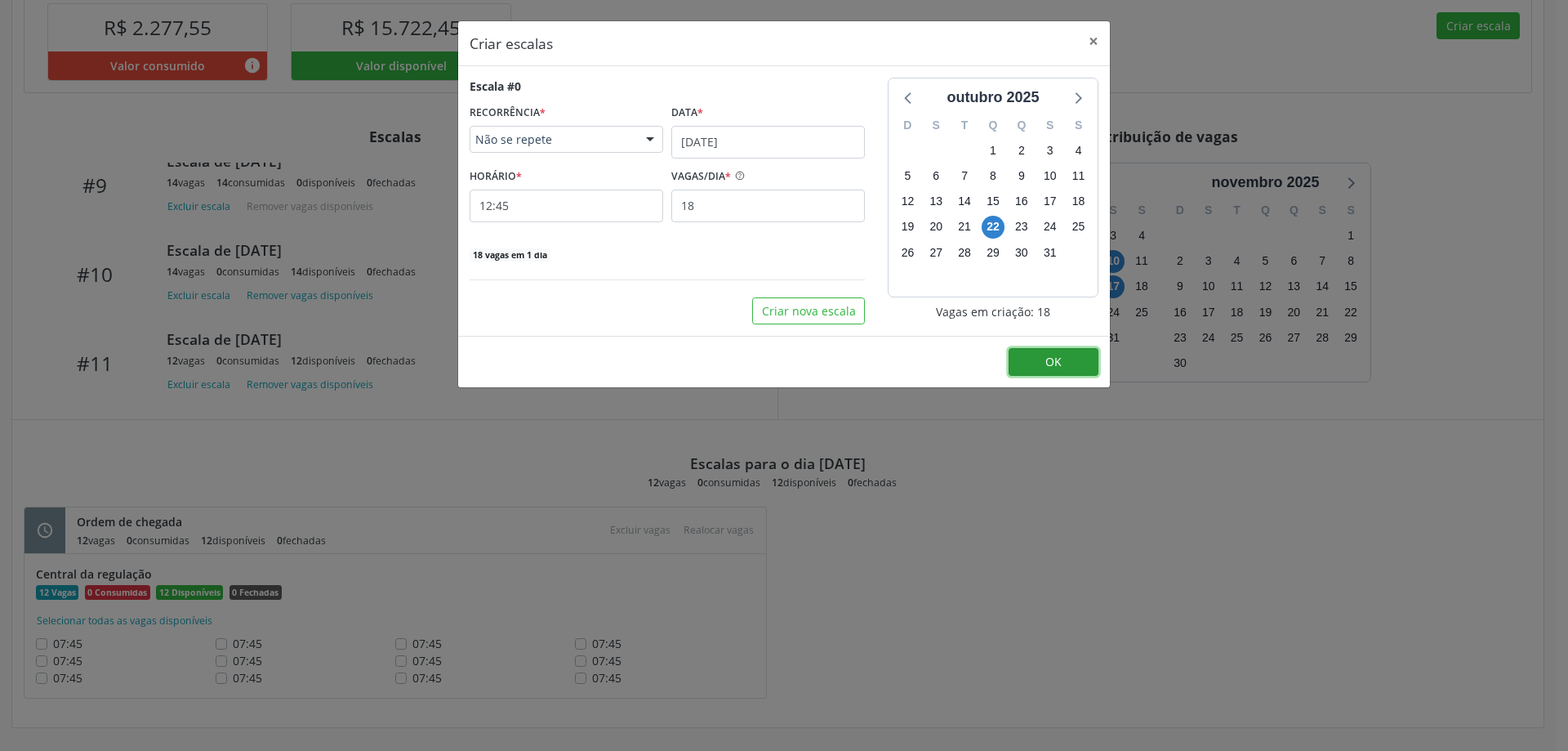
click at [1058, 354] on span "OK" at bounding box center [1053, 361] width 16 height 16
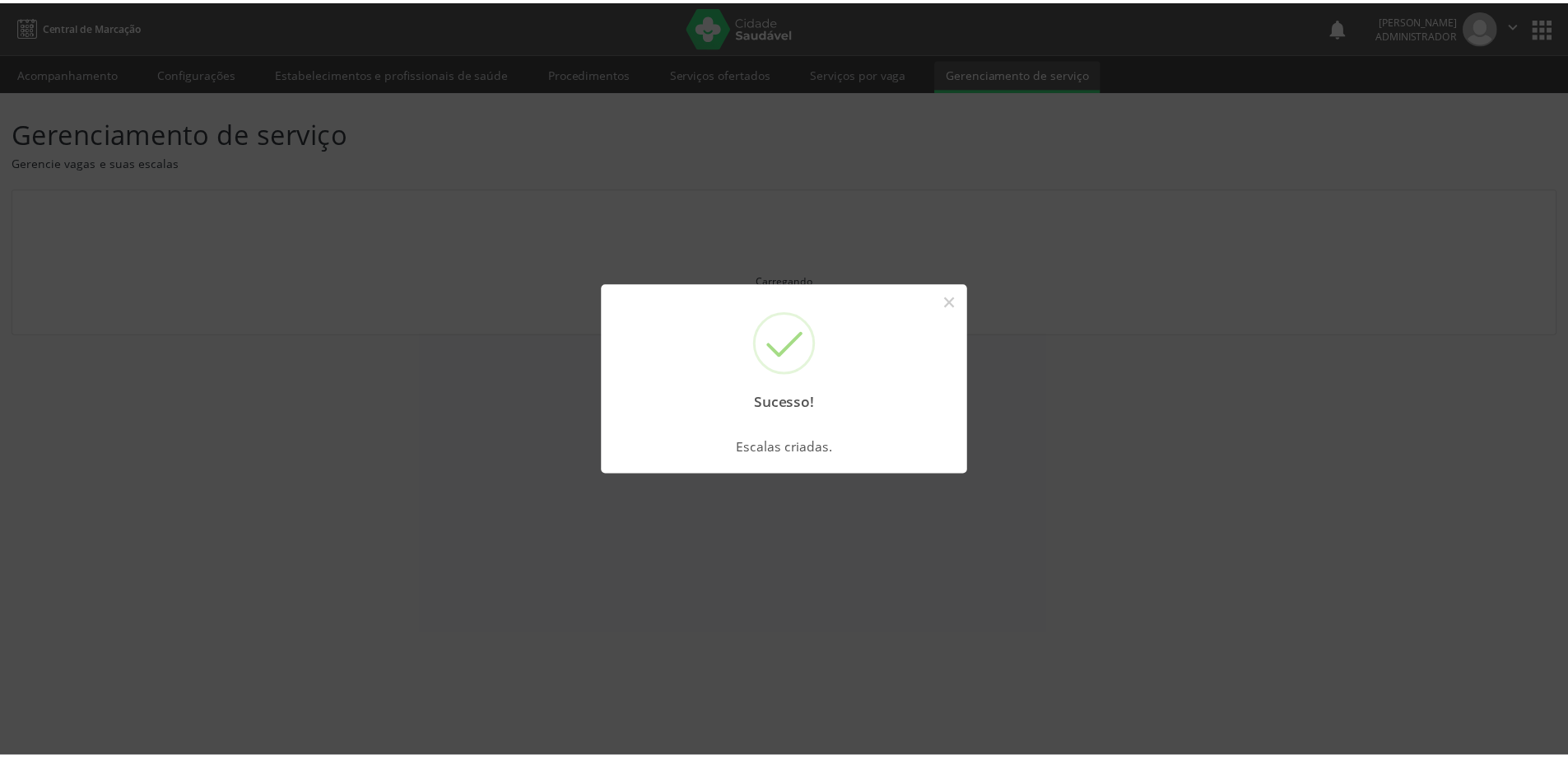
scroll to position [0, 0]
